Goal: Task Accomplishment & Management: Manage account settings

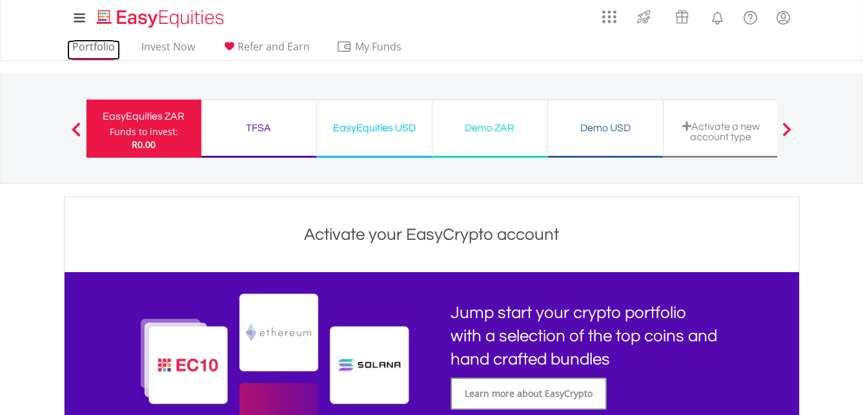
click at [84, 48] on link "Portfolio" at bounding box center [93, 50] width 53 height 20
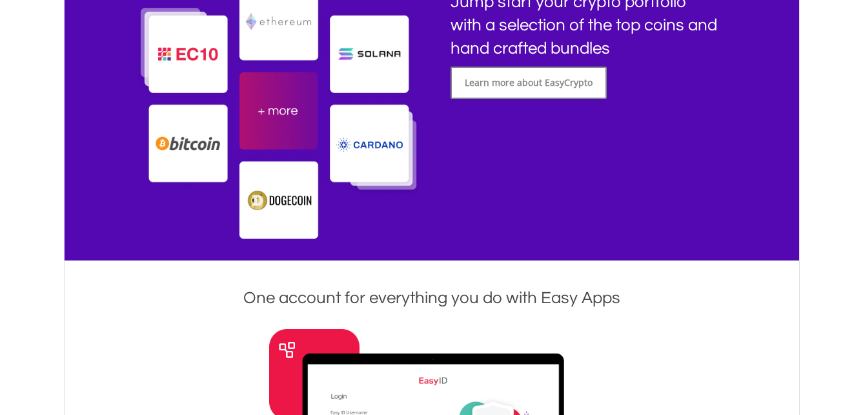
scroll to position [117, 0]
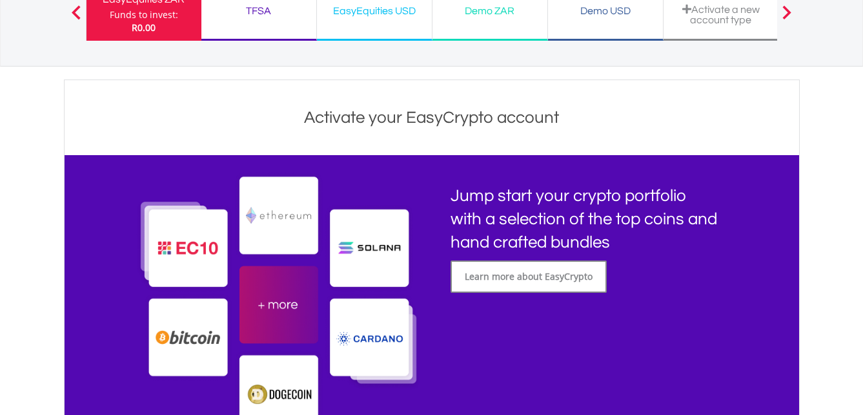
click at [201, 338] on img at bounding box center [278, 304] width 287 height 267
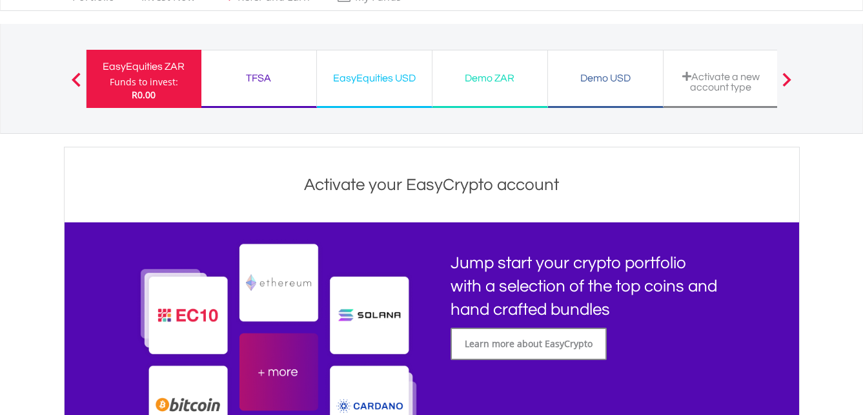
scroll to position [0, 0]
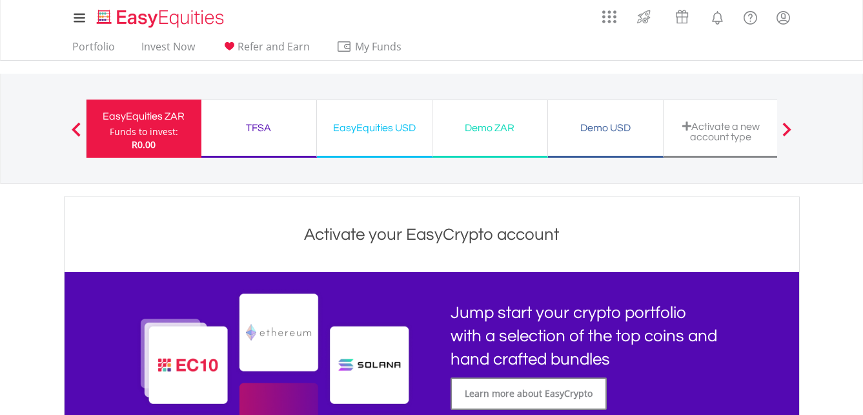
click at [790, 127] on span at bounding box center [787, 129] width 9 height 14
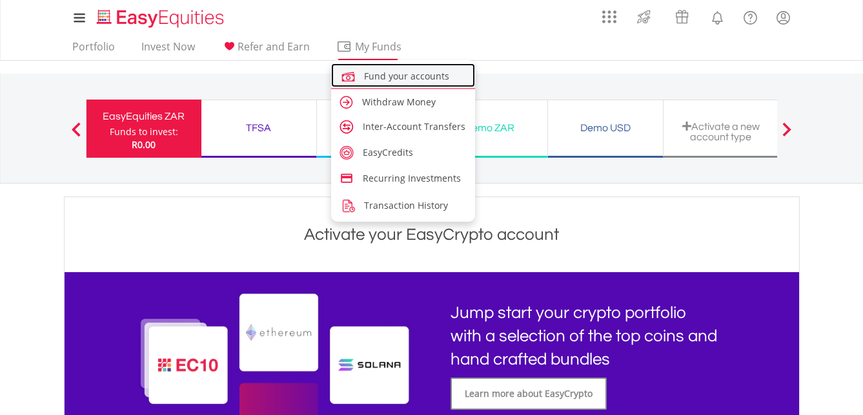
click at [390, 76] on span "Fund your accounts" at bounding box center [406, 76] width 85 height 12
